Goal: Information Seeking & Learning: Learn about a topic

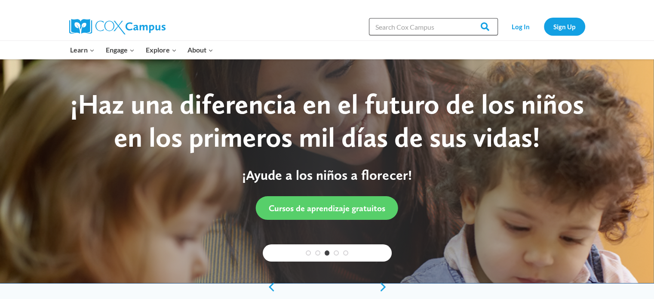
click at [381, 27] on input "Search in https://coxcampus.org/" at bounding box center [433, 26] width 129 height 17
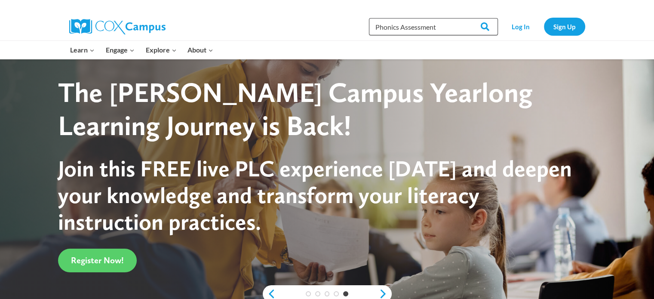
type input "Phonics Assessment"
click at [464, 18] on input "Search" at bounding box center [481, 26] width 34 height 17
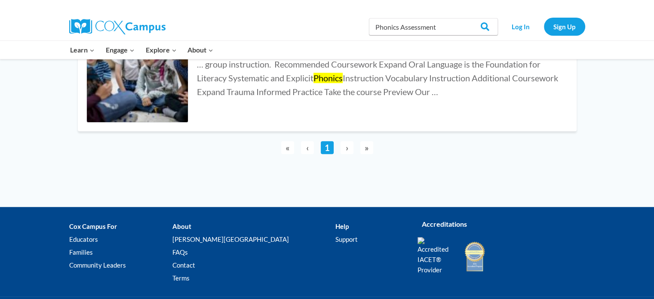
scroll to position [602, 0]
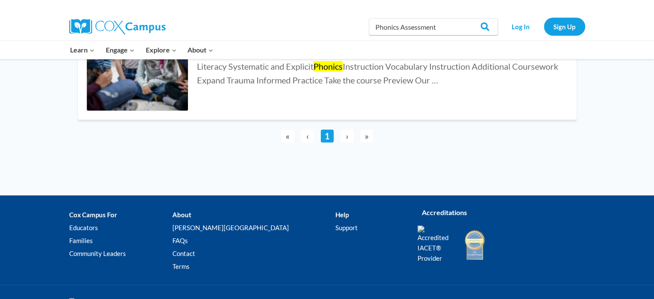
click at [348, 137] on span "›" at bounding box center [346, 135] width 13 height 13
click at [347, 136] on span "›" at bounding box center [346, 135] width 13 height 13
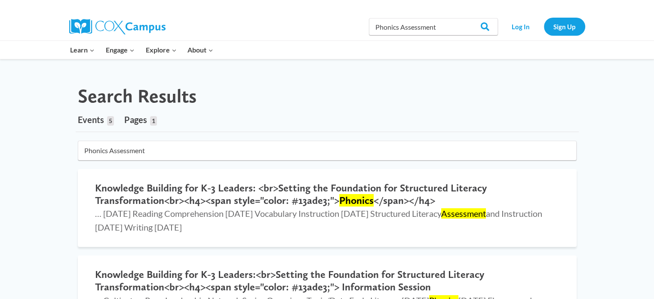
scroll to position [0, 0]
drag, startPoint x: 155, startPoint y: 151, endPoint x: 112, endPoint y: 160, distance: 43.6
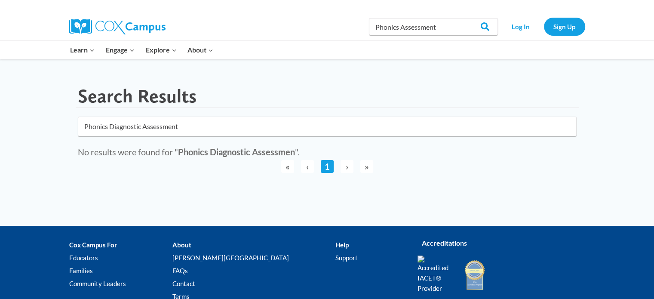
click button "submit" at bounding box center [0, 0] width 0 height 0
type input "Phonics Assessment"
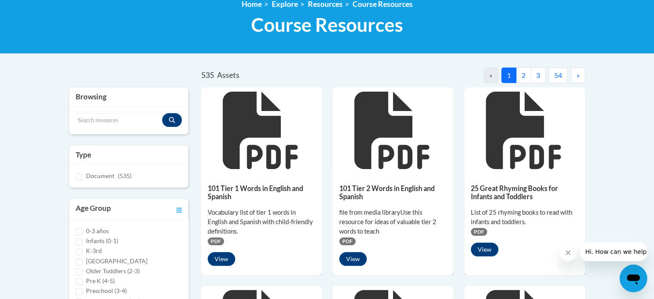
scroll to position [86, 0]
